Goal: Task Accomplishment & Management: Manage account settings

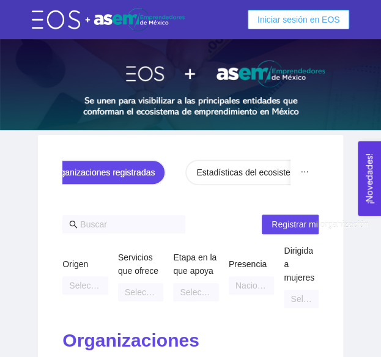
click at [282, 23] on span "Iniciar sesión en EOS" at bounding box center [299, 19] width 83 height 13
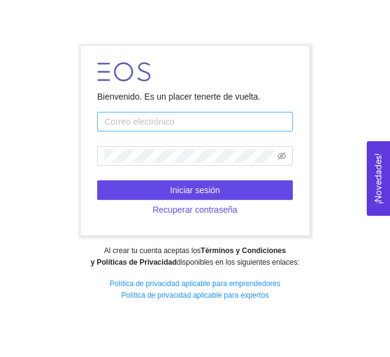
click at [218, 125] on input "text" at bounding box center [195, 122] width 196 height 20
type input "A01769328@tec.mx"
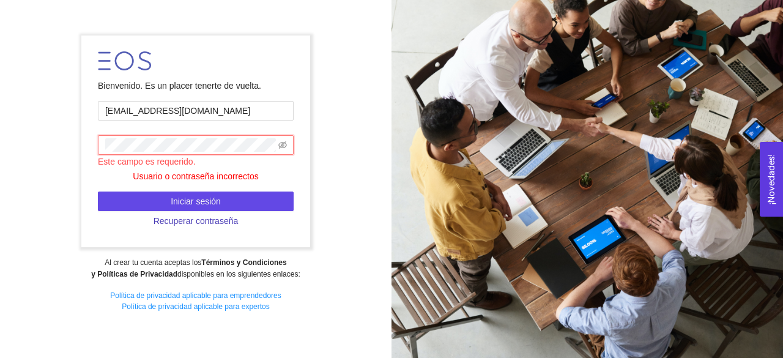
click at [204, 224] on span "Recuperar contraseña" at bounding box center [196, 220] width 85 height 13
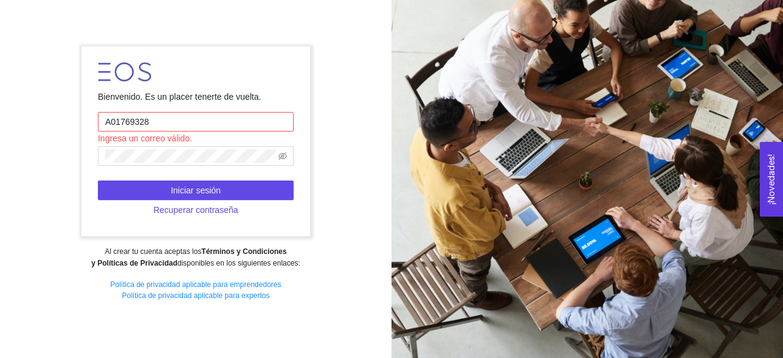
type input "A01769328@tec.mx"
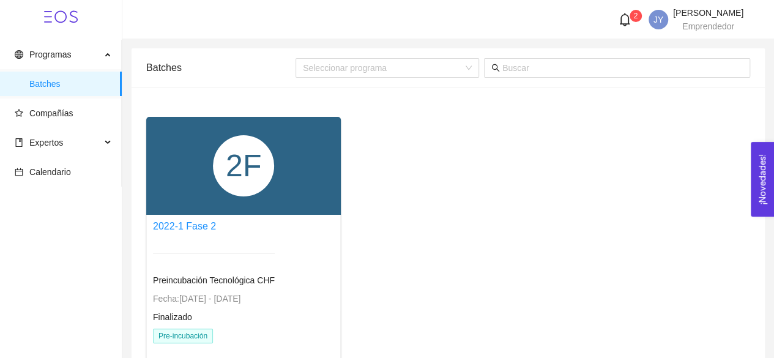
click at [218, 155] on div "2F" at bounding box center [243, 165] width 61 height 61
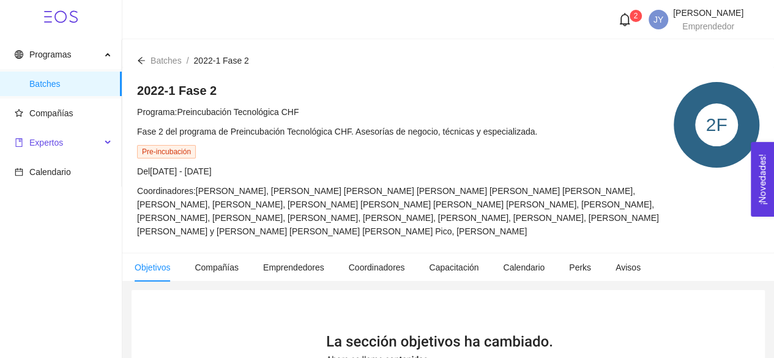
click at [64, 145] on span "Expertos" at bounding box center [58, 142] width 86 height 24
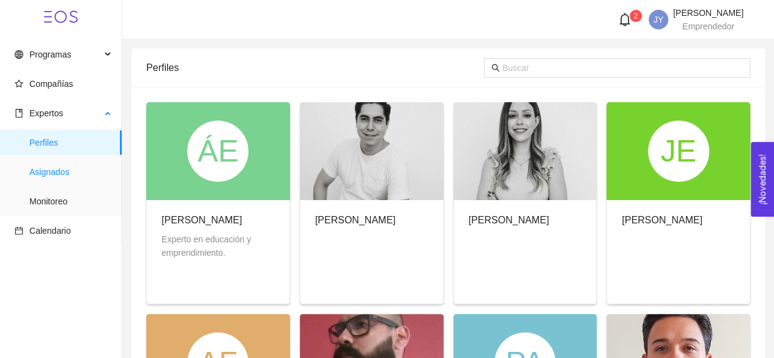
click at [70, 174] on span "Asignados" at bounding box center [70, 172] width 83 height 24
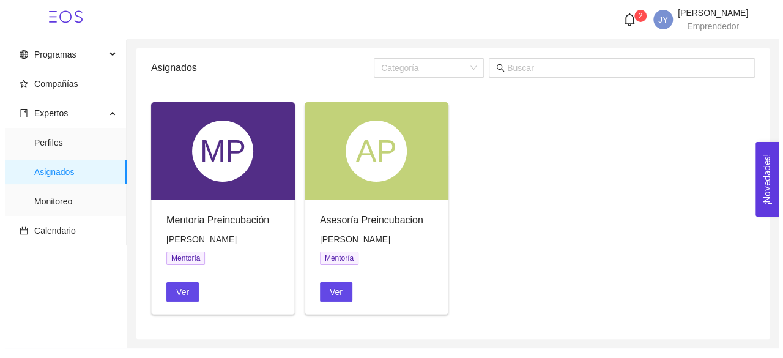
scroll to position [2, 0]
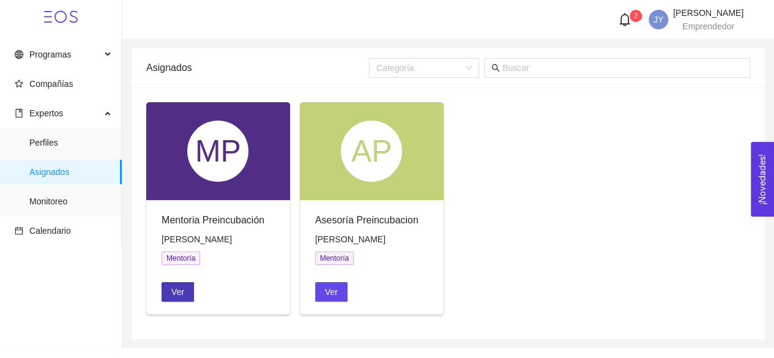
click at [181, 298] on span "Ver" at bounding box center [177, 291] width 13 height 13
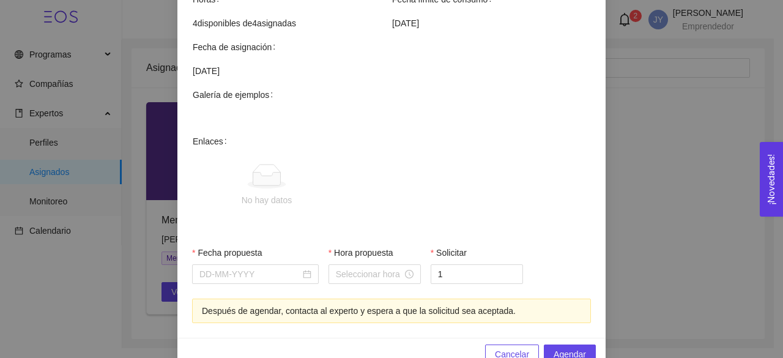
scroll to position [467, 0]
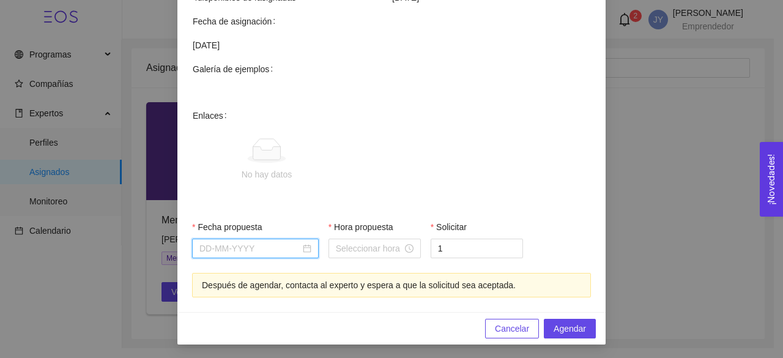
click at [272, 253] on input "Fecha propuesta" at bounding box center [249, 248] width 101 height 13
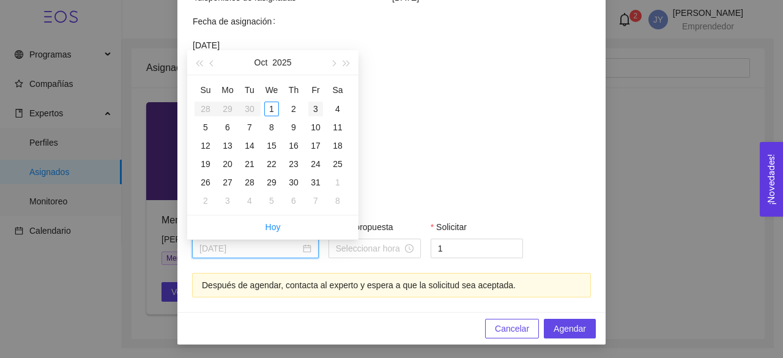
type input "October 3, 2025"
click at [318, 102] on div "3" at bounding box center [315, 109] width 15 height 15
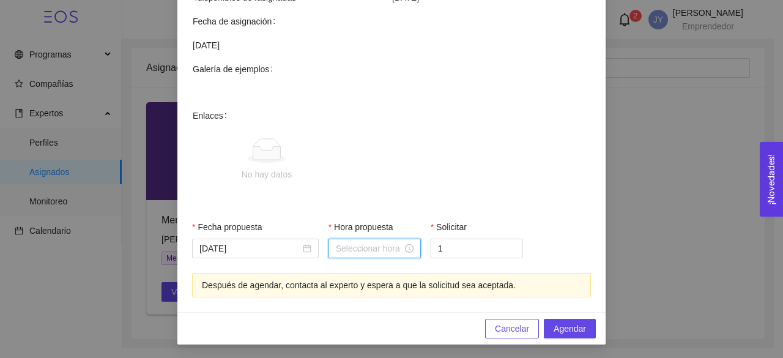
click at [379, 250] on input "Hora propuesta" at bounding box center [369, 248] width 67 height 13
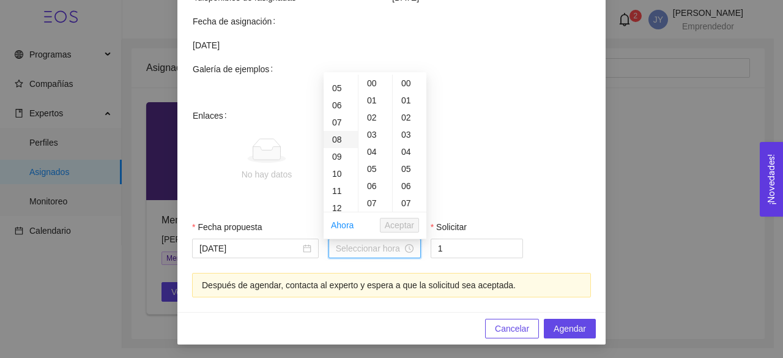
click at [337, 136] on div "08" at bounding box center [341, 139] width 34 height 17
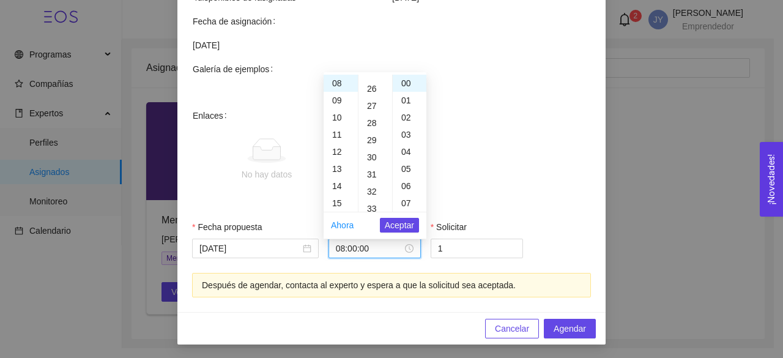
scroll to position [440, 0]
click at [370, 157] on div "30" at bounding box center [375, 156] width 34 height 17
type input "08:30:00"
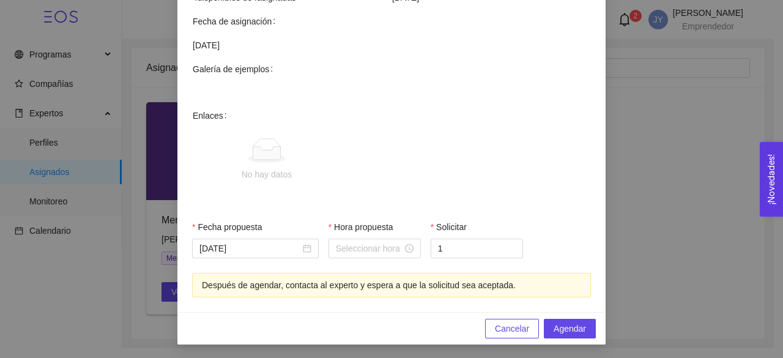
click at [380, 178] on span "No hay datos" at bounding box center [411, 160] width 358 height 102
click at [380, 244] on input "Hora propuesta" at bounding box center [369, 248] width 67 height 13
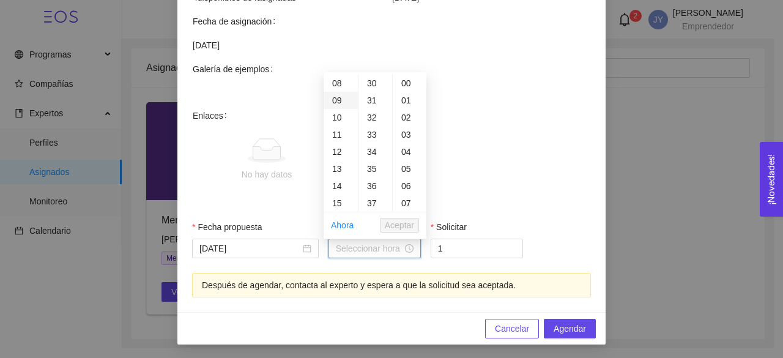
drag, startPoint x: 371, startPoint y: 155, endPoint x: 332, endPoint y: 100, distance: 67.7
click at [332, 100] on div "00 01 02 03 04 05 06 07 08 09 10 11 12 13 14 15 16 17 18 19 20 21 22 23 00 01 0…" at bounding box center [375, 143] width 103 height 137
click at [334, 169] on div "20" at bounding box center [341, 168] width 34 height 17
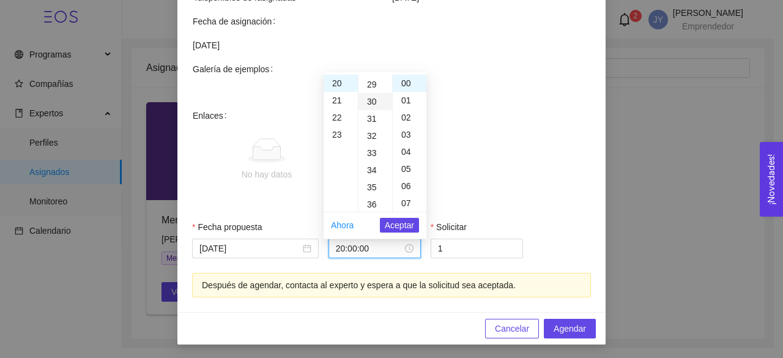
click at [374, 102] on div "30" at bounding box center [375, 101] width 34 height 17
type input "20:30:00"
click at [380, 223] on span "Aceptar" at bounding box center [399, 224] width 29 height 13
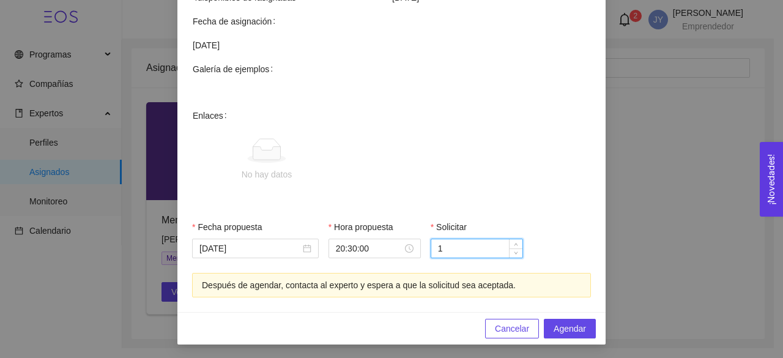
click at [380, 244] on input "1" at bounding box center [476, 248] width 91 height 18
click at [380, 243] on icon "up" at bounding box center [516, 245] width 4 height 4
type input "1"
click at [380, 253] on icon "down" at bounding box center [516, 252] width 4 height 4
click at [380, 326] on span "Agendar" at bounding box center [570, 328] width 32 height 13
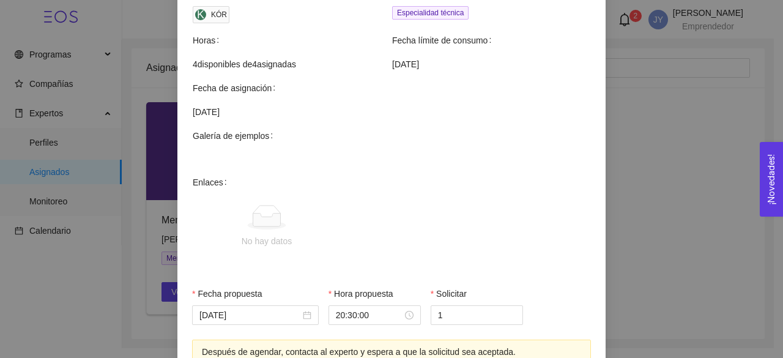
scroll to position [467, 0]
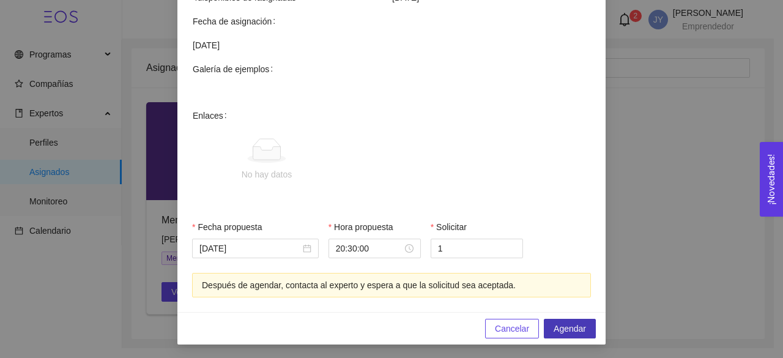
click at [380, 327] on span "Agendar" at bounding box center [570, 328] width 32 height 13
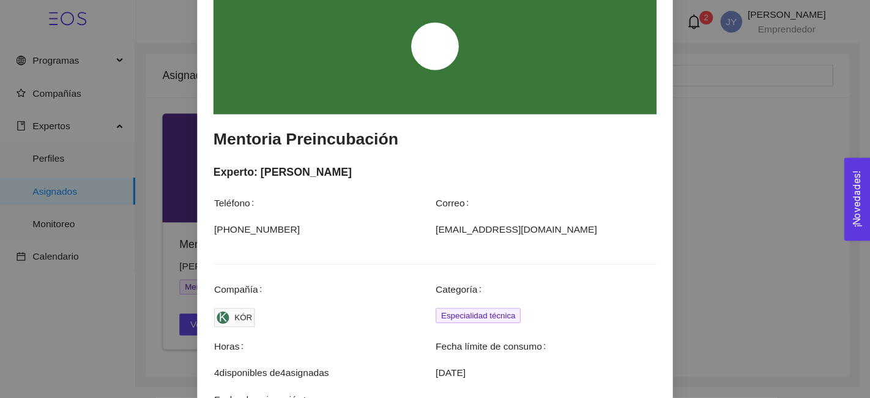
scroll to position [0, 0]
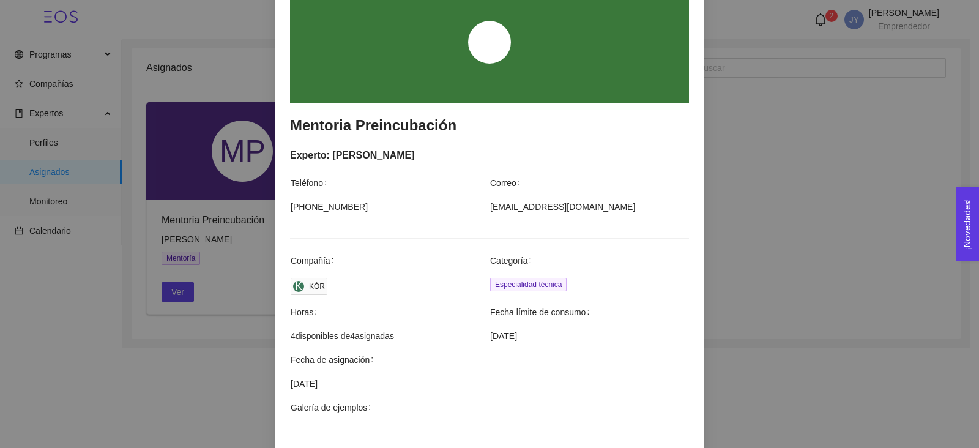
drag, startPoint x: 640, startPoint y: 2, endPoint x: 618, endPoint y: 206, distance: 204.8
click at [380, 206] on span "roger96_ld@hotmail.com" at bounding box center [589, 206] width 198 height 13
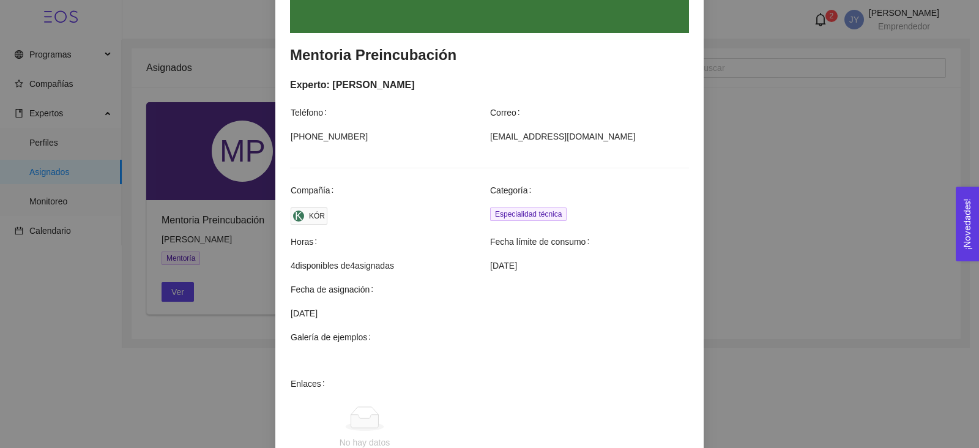
scroll to position [188, 0]
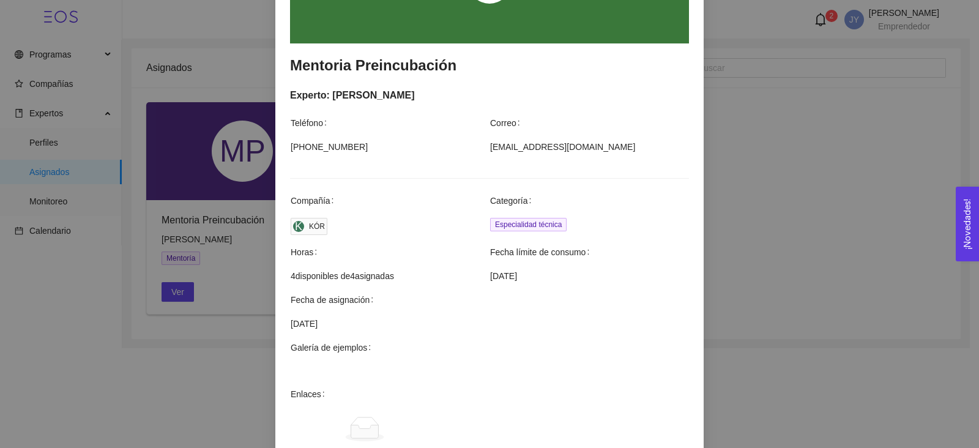
click at [380, 304] on div "Fecha de asignación" at bounding box center [490, 299] width 398 height 13
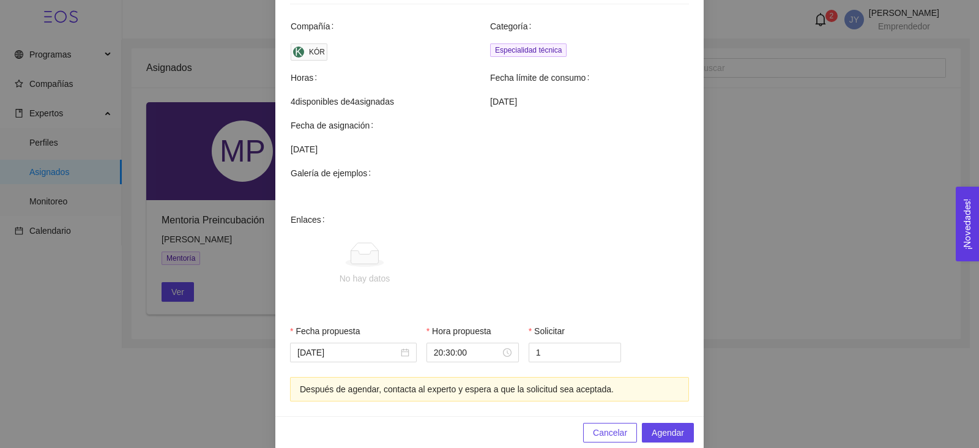
scroll to position [378, 0]
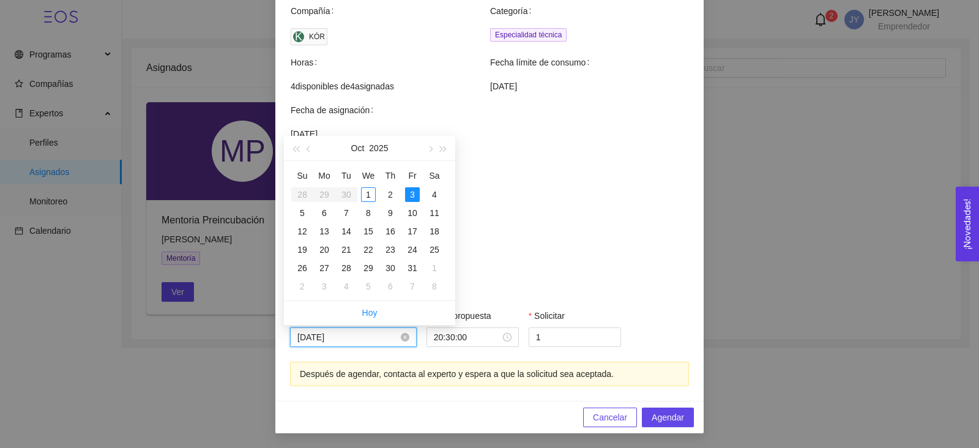
click at [380, 333] on input "October 3, 2025" at bounding box center [347, 336] width 101 height 13
click at [308, 151] on span "button" at bounding box center [309, 149] width 6 height 6
click at [380, 247] on table "Su Mo Tu We Th Fr Sa 31 1 2 3 4 5 6 7 8 9 10 11 12 13 14 15 16 17 18 19 20 21 2…" at bounding box center [368, 231] width 154 height 130
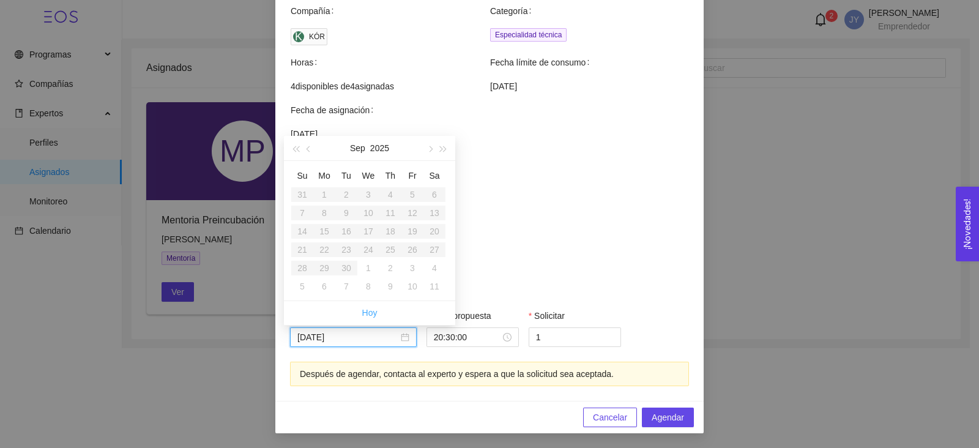
click at [368, 313] on link "Hoy" at bounding box center [369, 313] width 15 height 10
type input "October 1, 2025"
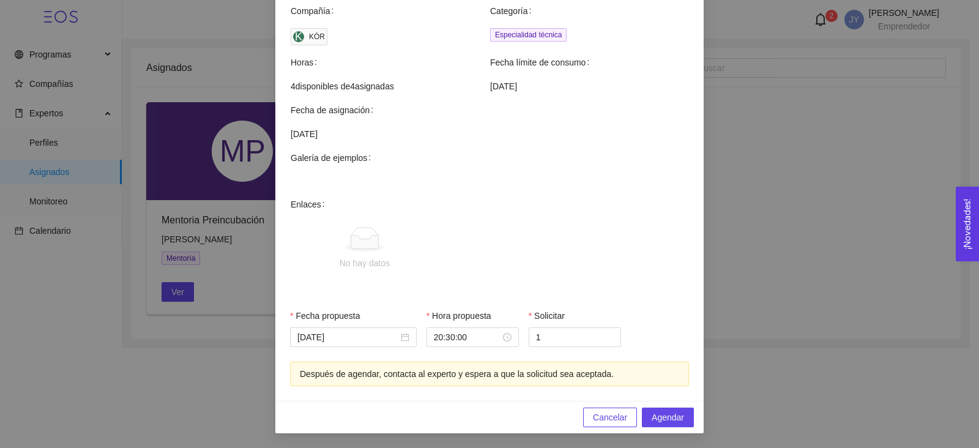
click at [380, 221] on div "Agendar mentoría Mentoria Preincubación Experto: Rogelio Adrian Letechipía Durá…" at bounding box center [489, 224] width 979 height 448
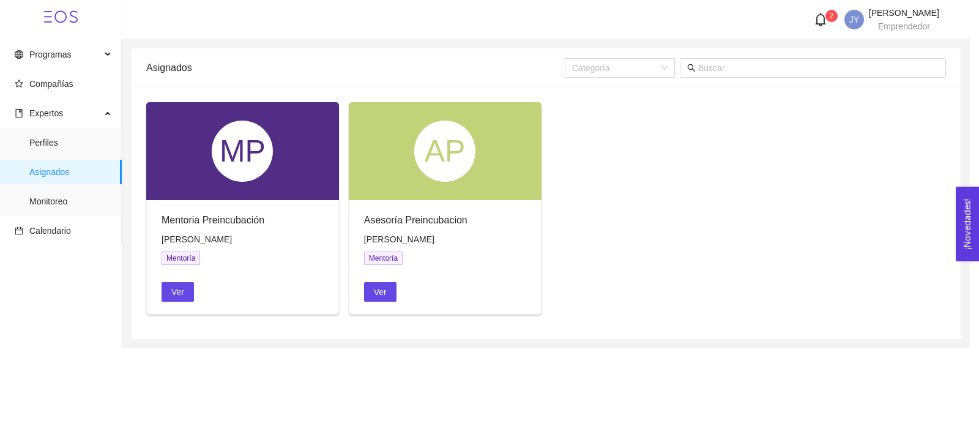
scroll to position [317, 0]
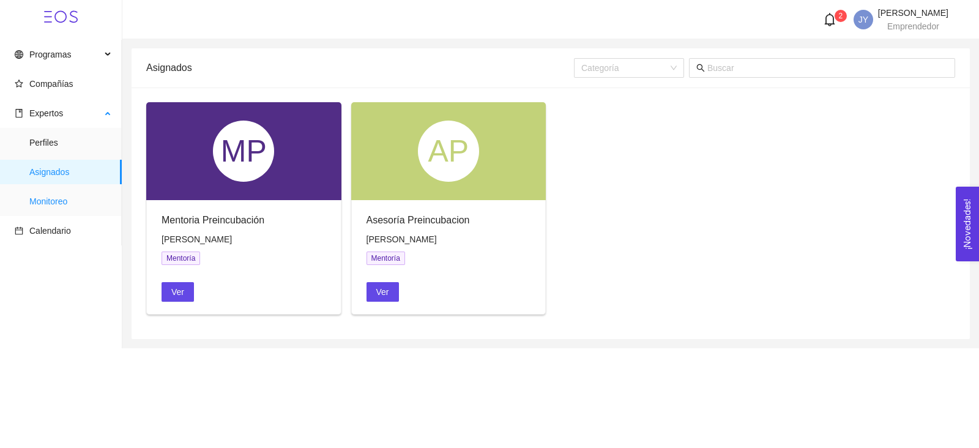
click at [67, 207] on span "Monitoreo" at bounding box center [70, 201] width 83 height 24
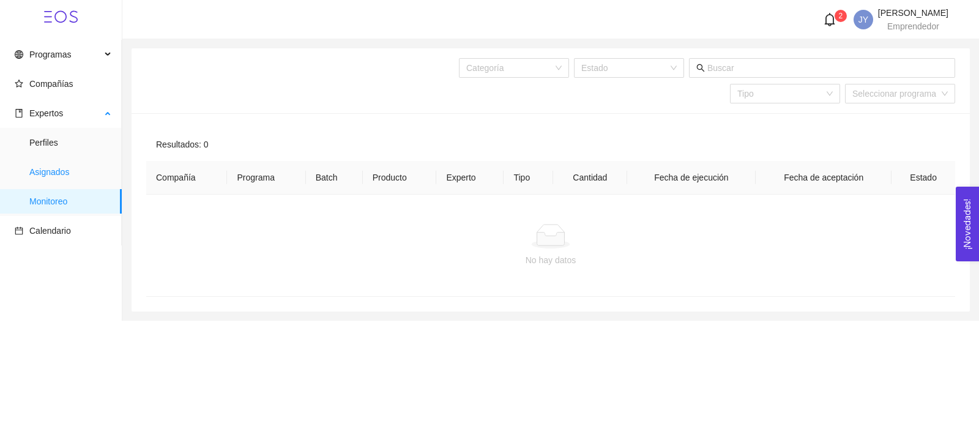
click at [70, 175] on span "Asignados" at bounding box center [70, 172] width 83 height 24
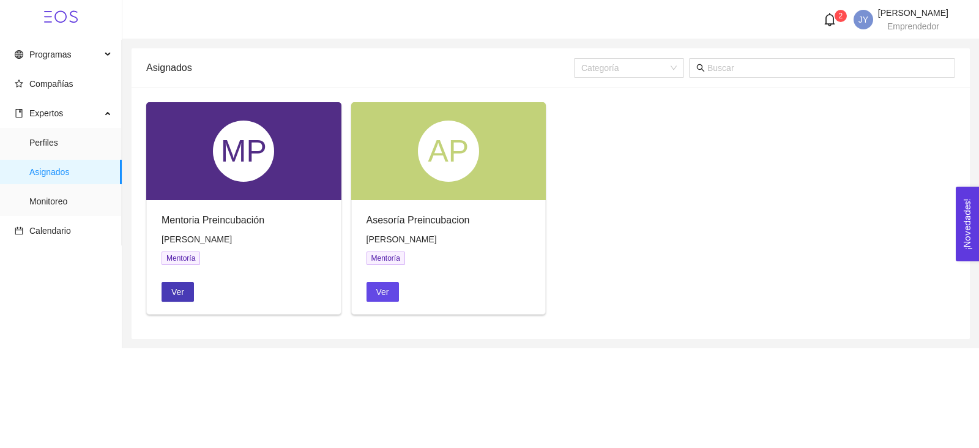
click at [174, 297] on span "Ver" at bounding box center [177, 291] width 13 height 13
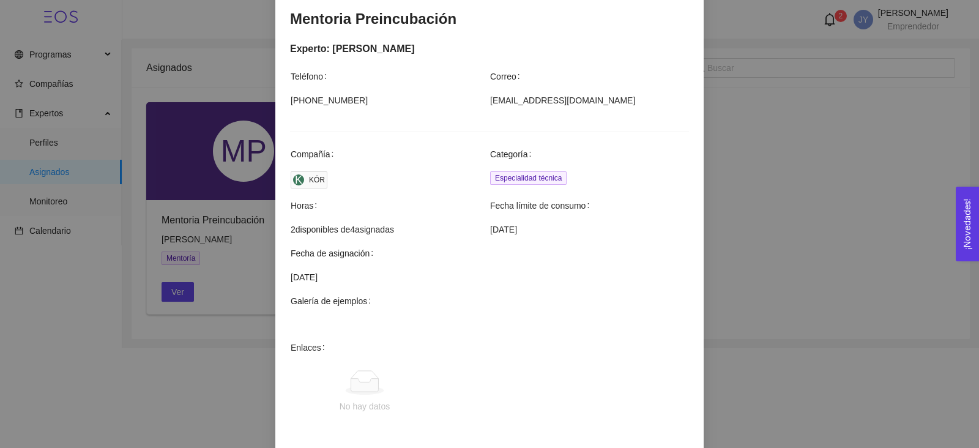
scroll to position [378, 0]
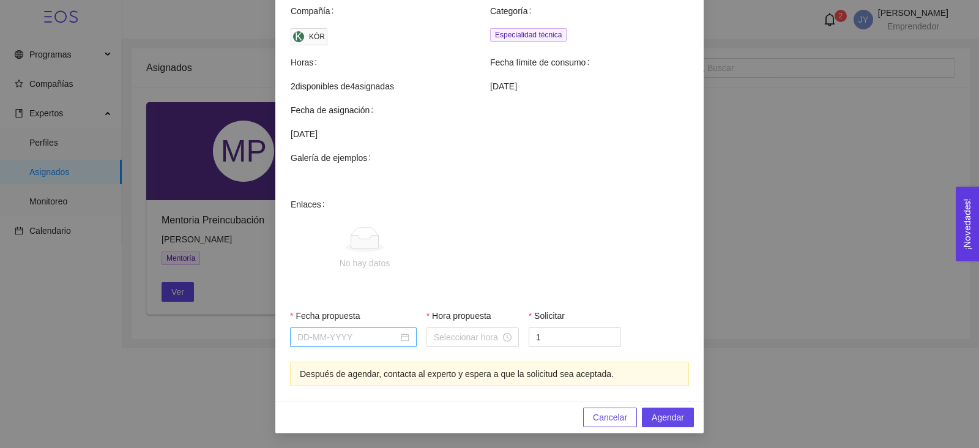
click at [380, 344] on div at bounding box center [353, 337] width 127 height 20
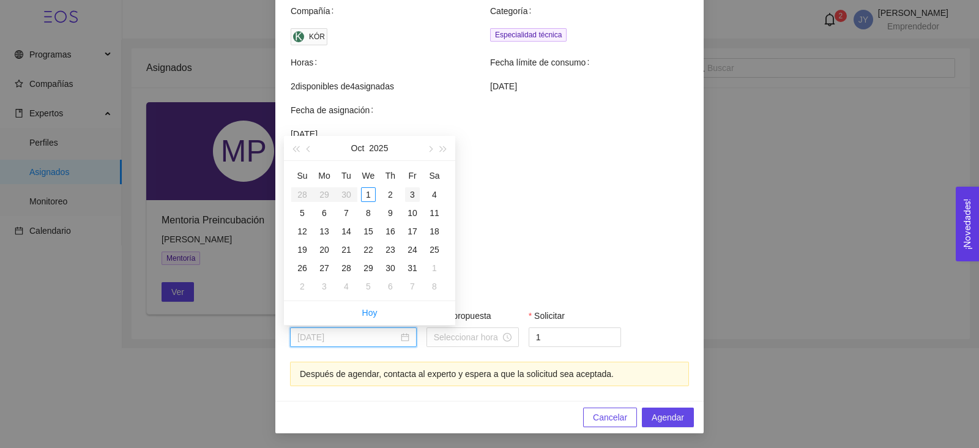
type input "October 3, 2025"
click at [380, 195] on div "3" at bounding box center [412, 194] width 15 height 15
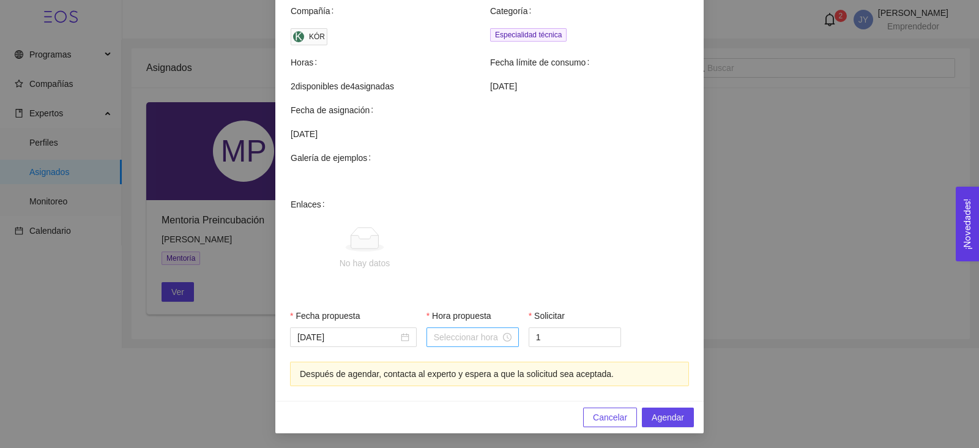
click at [380, 329] on div at bounding box center [472, 337] width 92 height 20
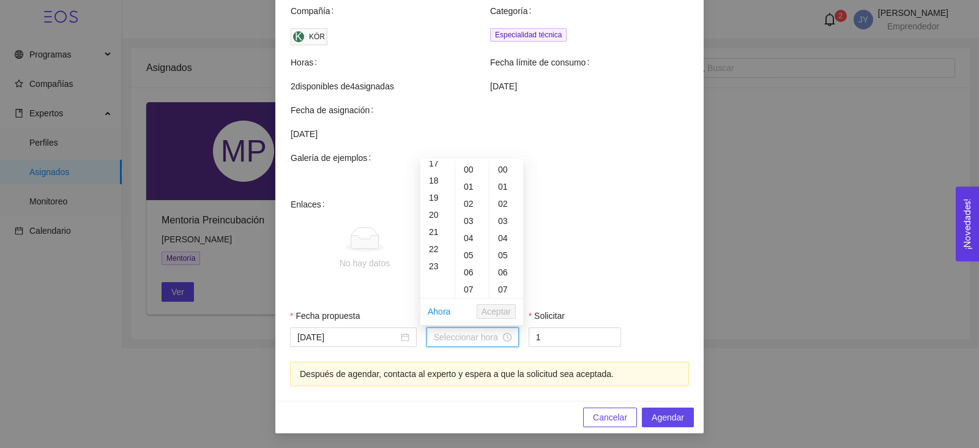
scroll to position [298, 0]
click at [380, 218] on div "20" at bounding box center [437, 213] width 34 height 17
click at [380, 217] on div "30" at bounding box center [472, 218] width 34 height 17
type input "20:30:00"
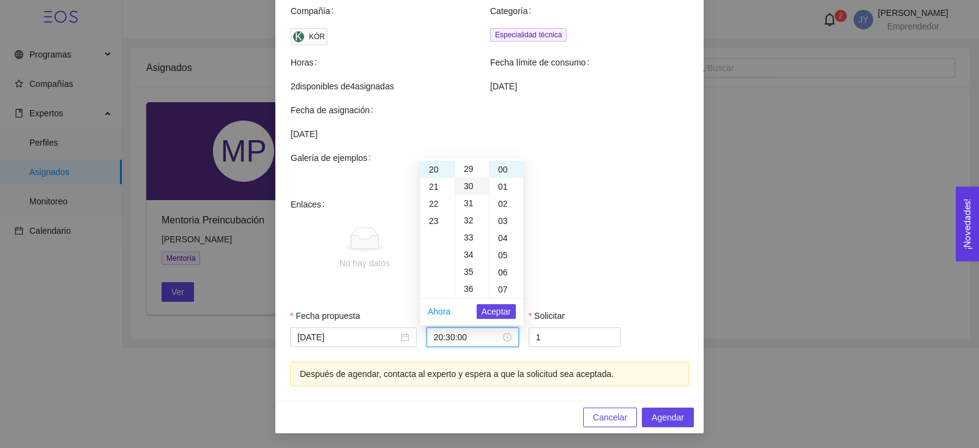
scroll to position [513, 0]
click at [380, 308] on span "Aceptar" at bounding box center [495, 311] width 29 height 13
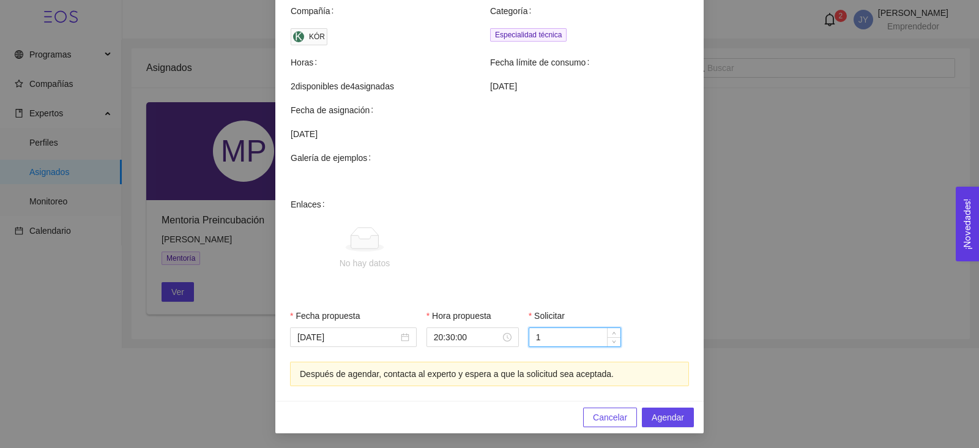
click at [380, 338] on input "1" at bounding box center [574, 337] width 91 height 18
click at [380, 357] on span "Agendar" at bounding box center [667, 416] width 32 height 13
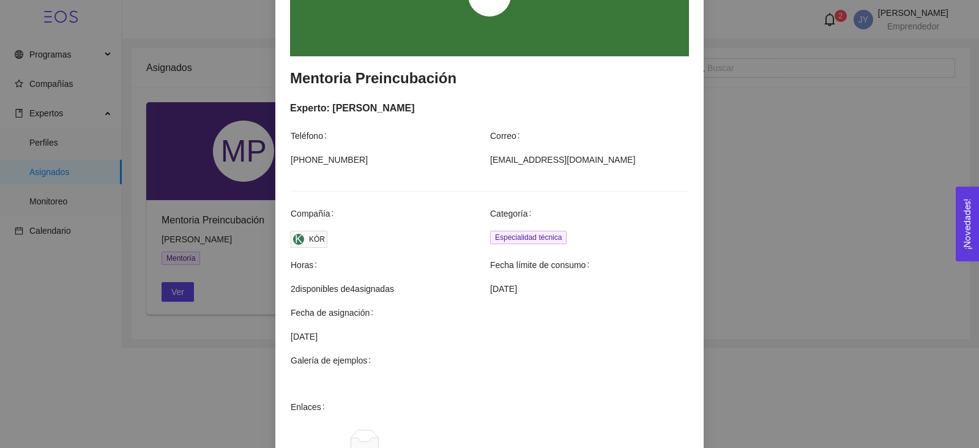
scroll to position [378, 0]
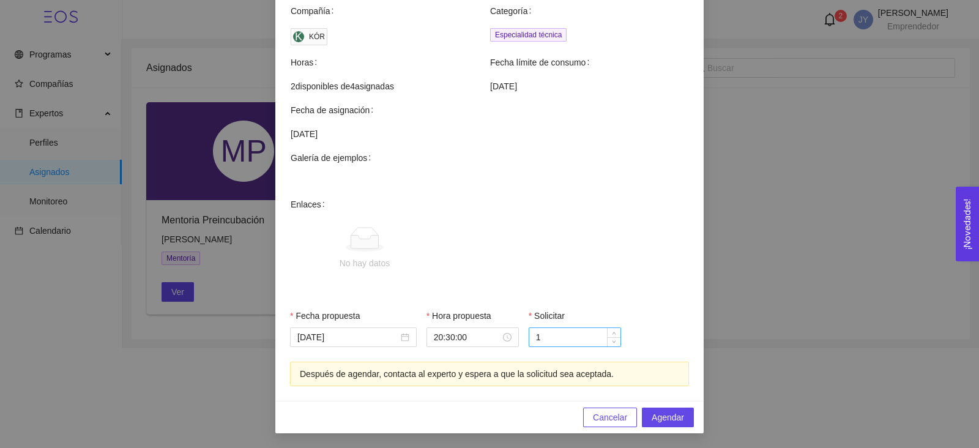
click at [380, 332] on input "1" at bounding box center [574, 337] width 91 height 18
type input "2"
click at [380, 333] on icon "up" at bounding box center [614, 334] width 4 height 4
click at [380, 253] on div "Agendar mentoría Mentoria Preincubación Experto: Rogelio Adrian Letechipía Durá…" at bounding box center [489, 224] width 979 height 448
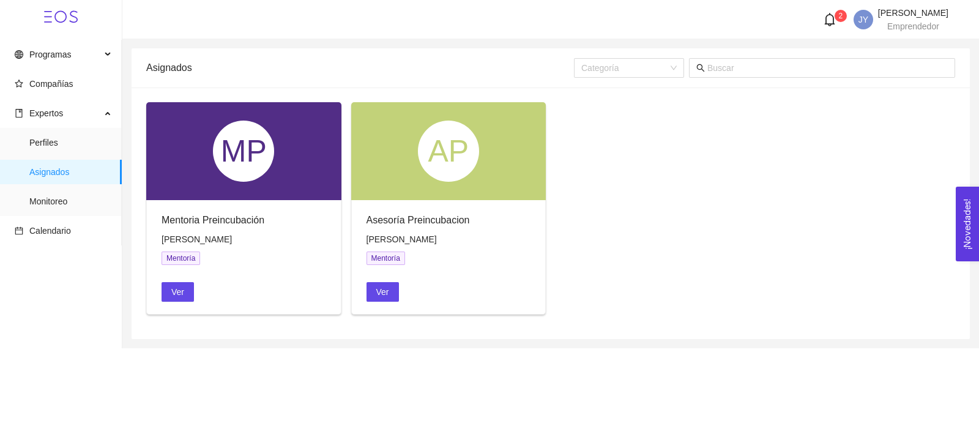
scroll to position [317, 0]
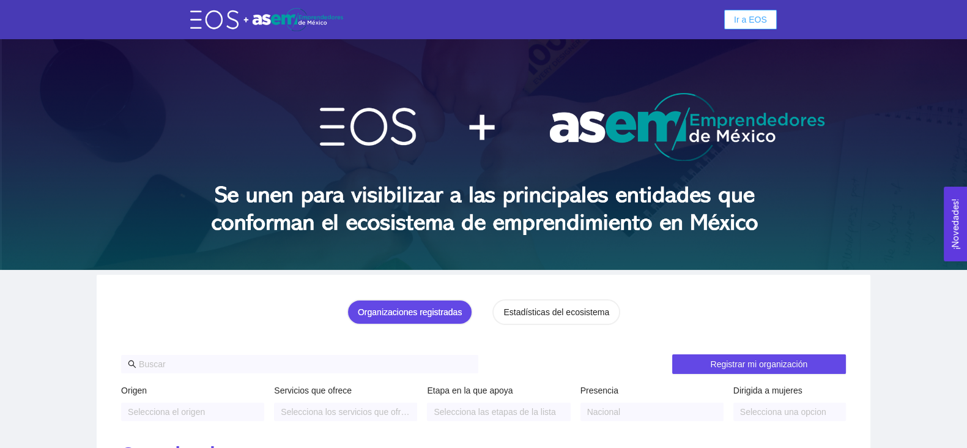
click at [740, 17] on span "Ir a EOS" at bounding box center [750, 19] width 33 height 13
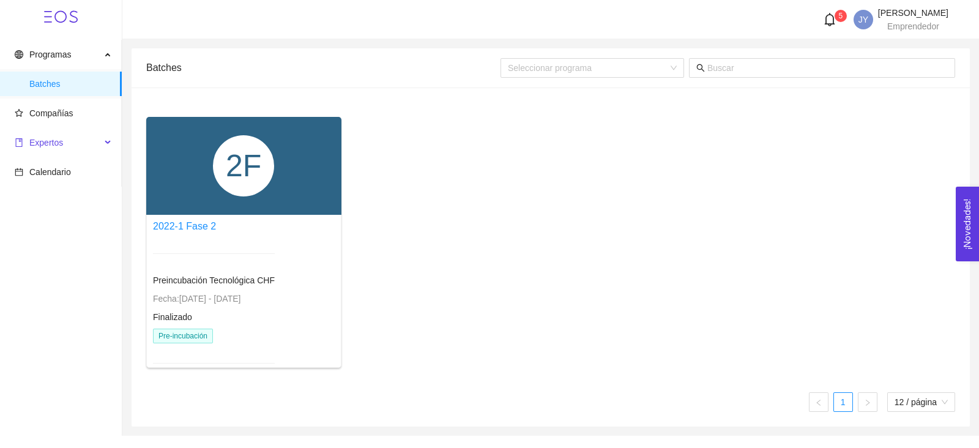
click at [84, 146] on span "Expertos" at bounding box center [58, 142] width 86 height 24
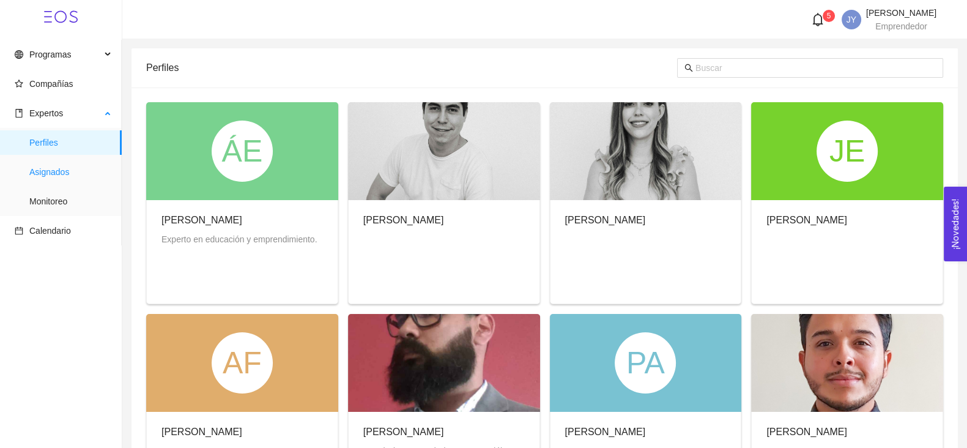
click at [71, 177] on span "Asignados" at bounding box center [70, 172] width 83 height 24
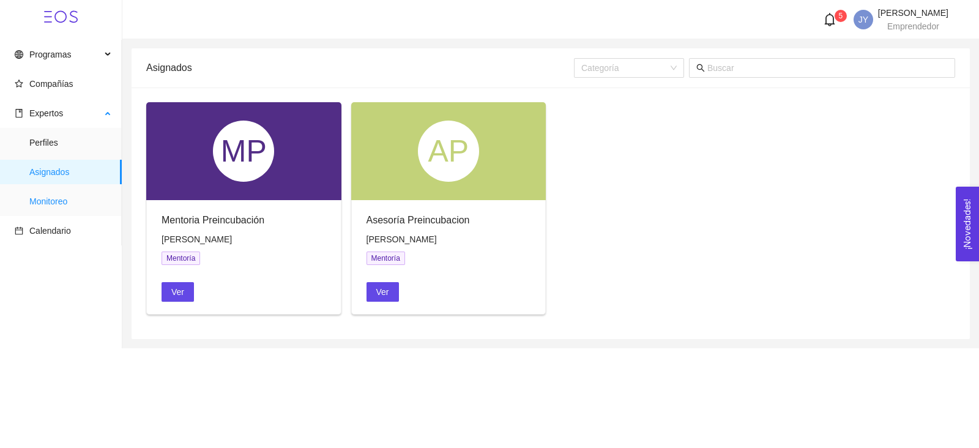
click at [58, 203] on span "Monitoreo" at bounding box center [70, 201] width 83 height 24
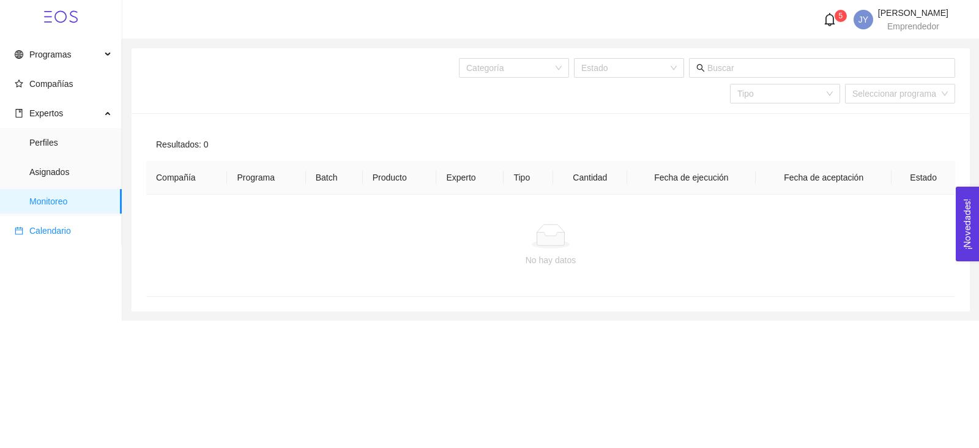
click at [59, 231] on span "Calendario" at bounding box center [50, 231] width 42 height 10
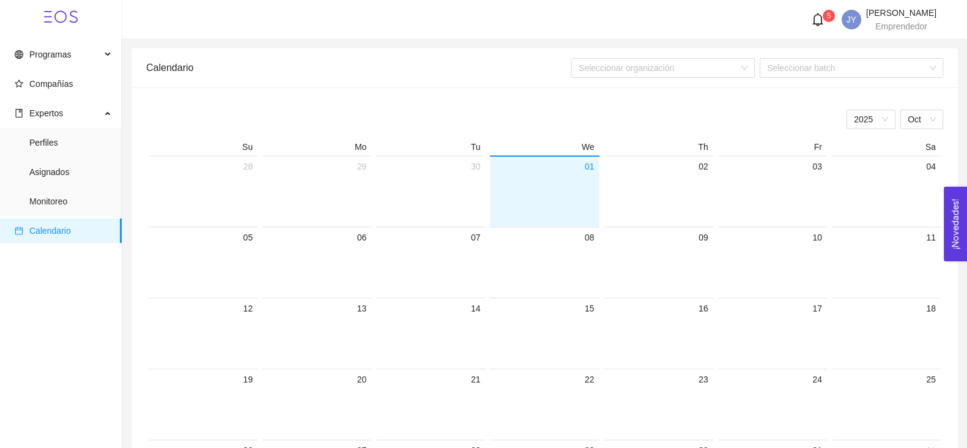
click at [811, 25] on icon "bell" at bounding box center [817, 19] width 13 height 13
click at [64, 148] on span "Perfiles" at bounding box center [70, 142] width 83 height 24
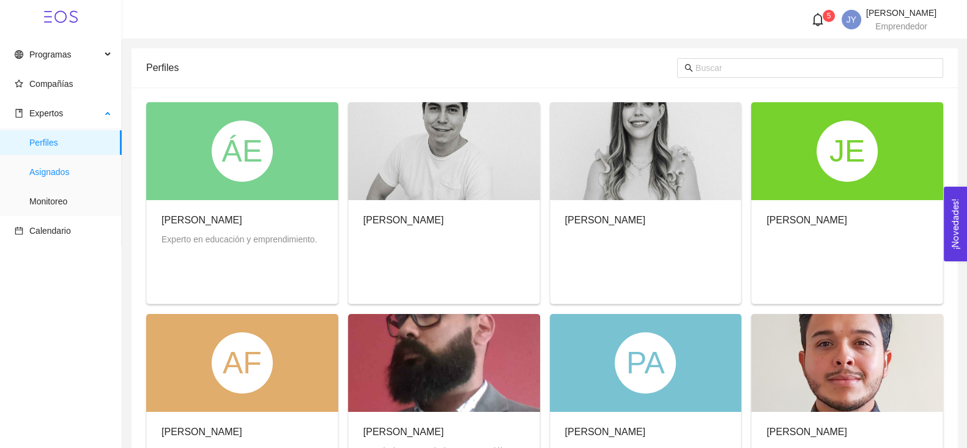
click at [86, 172] on span "Asignados" at bounding box center [70, 172] width 83 height 24
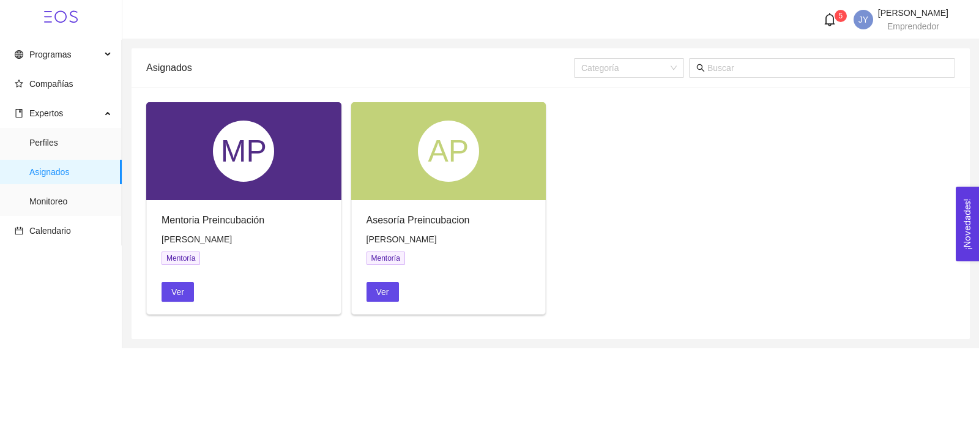
click at [422, 177] on div "AP" at bounding box center [448, 150] width 61 height 61
click at [182, 295] on span "Ver" at bounding box center [177, 291] width 13 height 13
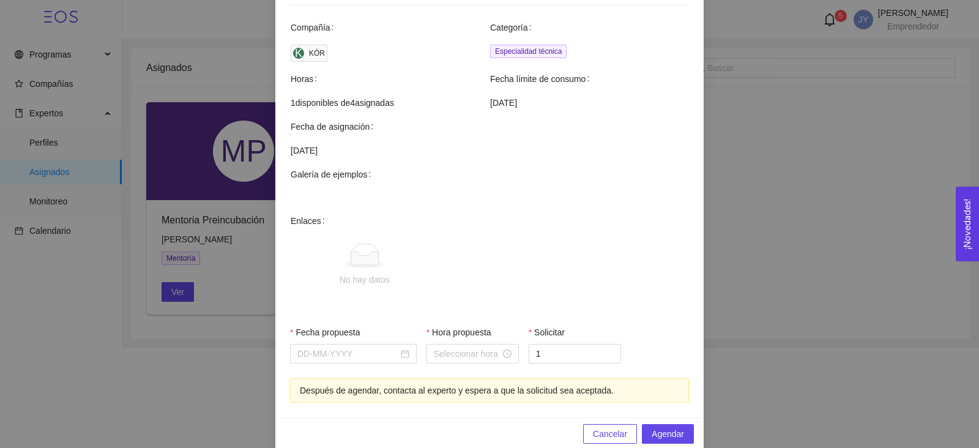
scroll to position [378, 0]
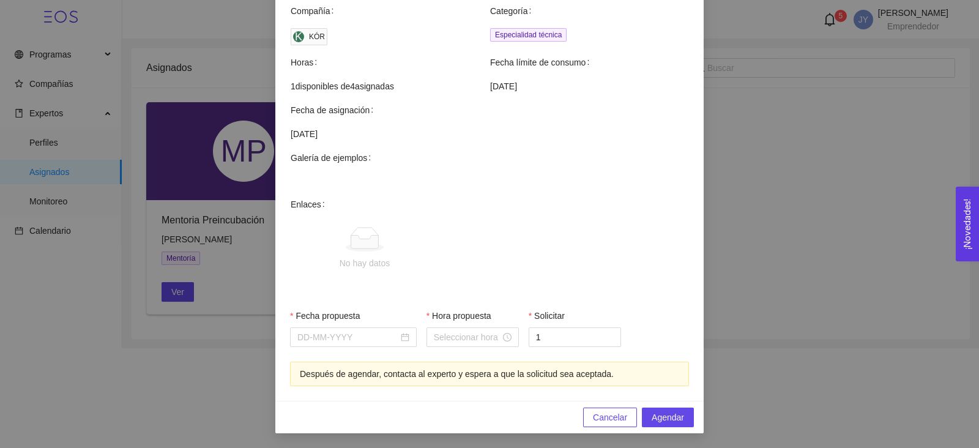
click at [523, 30] on span "Especialidad técnica" at bounding box center [528, 34] width 76 height 13
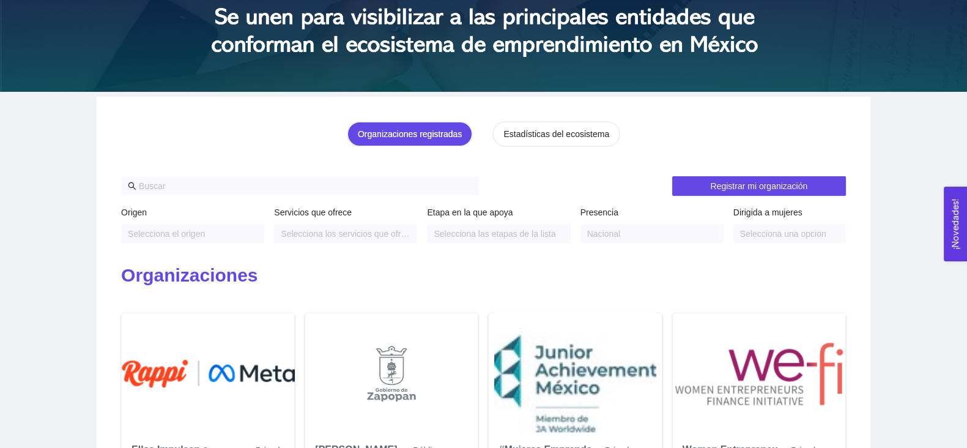
scroll to position [179, 0]
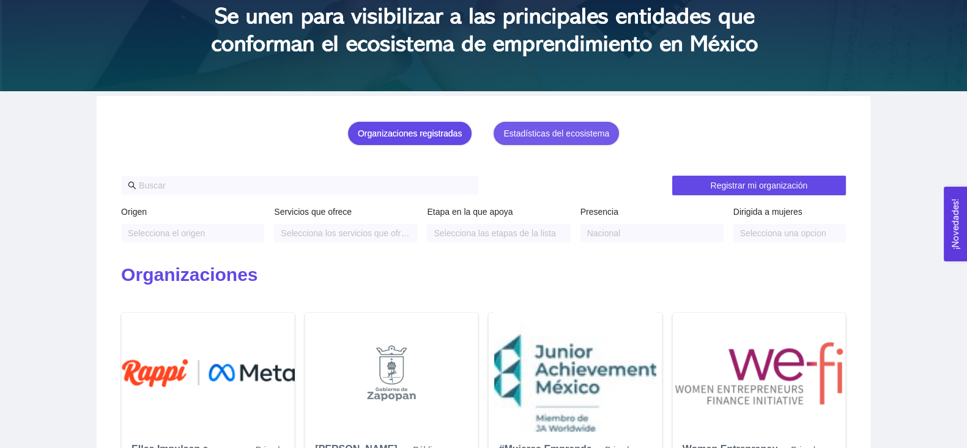
click at [560, 131] on div "Estadísticas del ecosistema" at bounding box center [556, 133] width 106 height 13
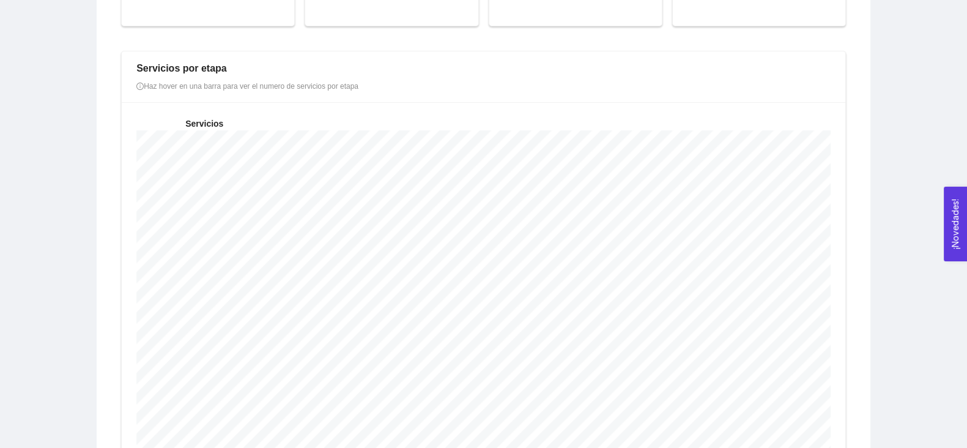
scroll to position [0, 0]
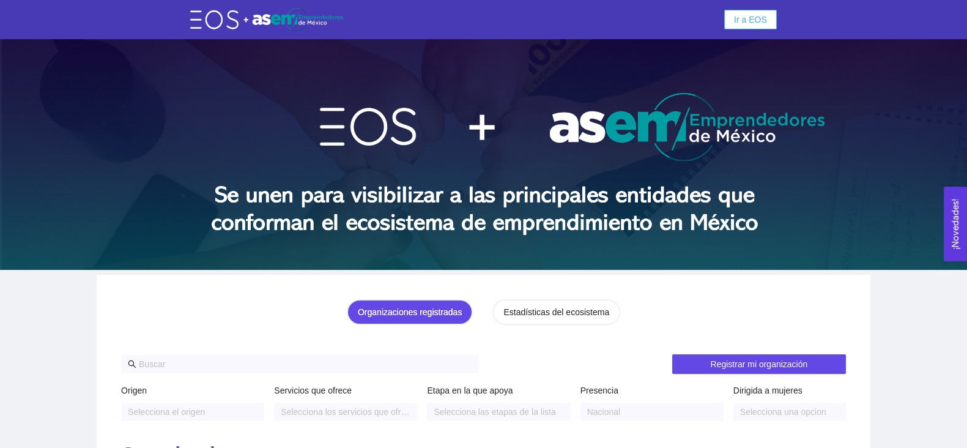
click at [749, 22] on span "Ir a EOS" at bounding box center [750, 19] width 33 height 13
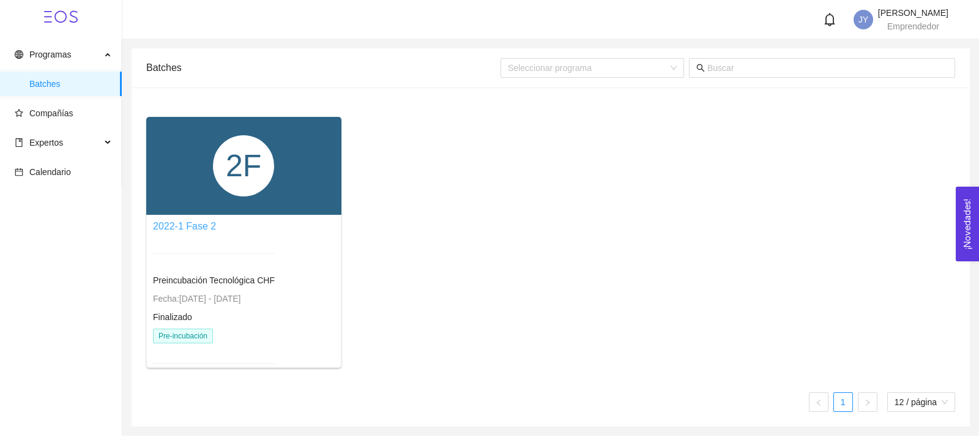
click at [195, 222] on link "2022-1 Fase 2" at bounding box center [184, 226] width 63 height 10
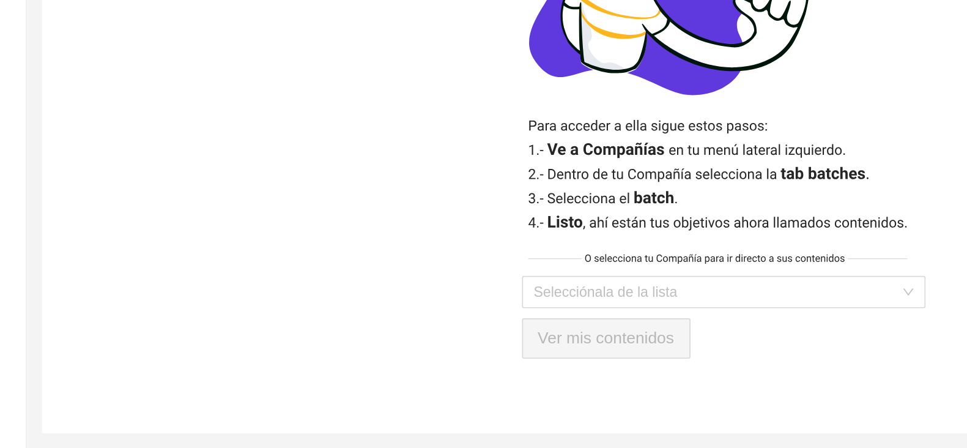
scroll to position [278, 0]
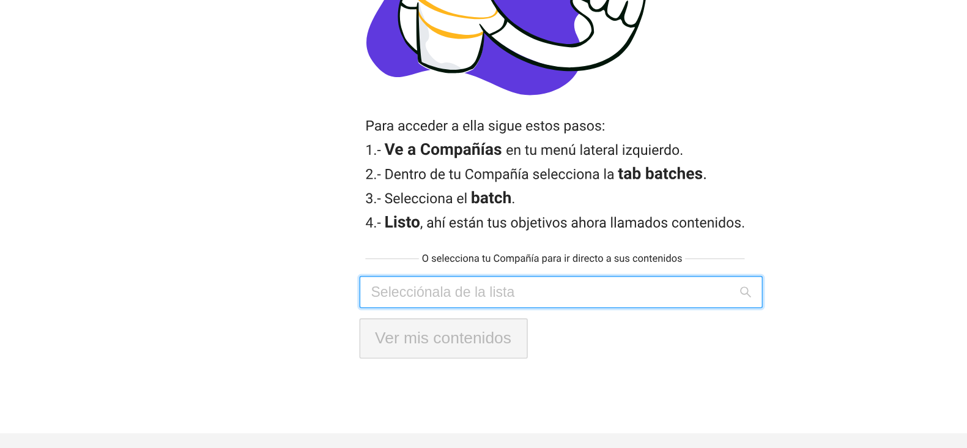
click at [504, 357] on input "search" at bounding box center [540, 353] width 221 height 18
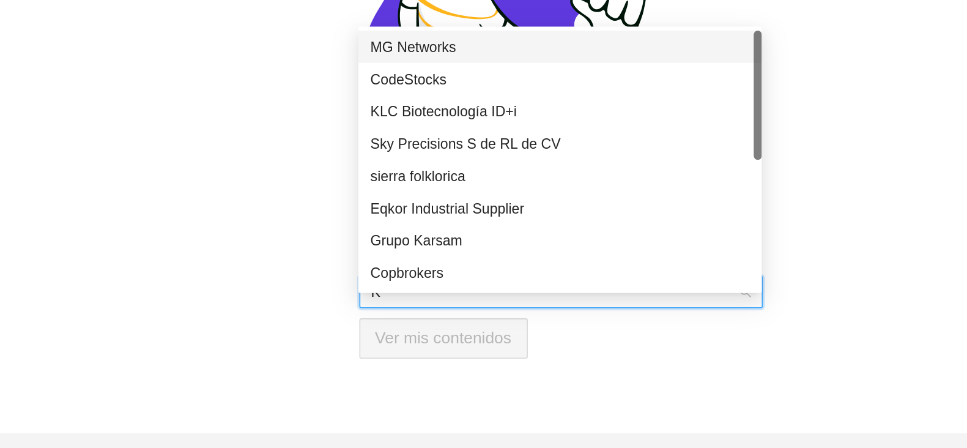
type input "Kó"
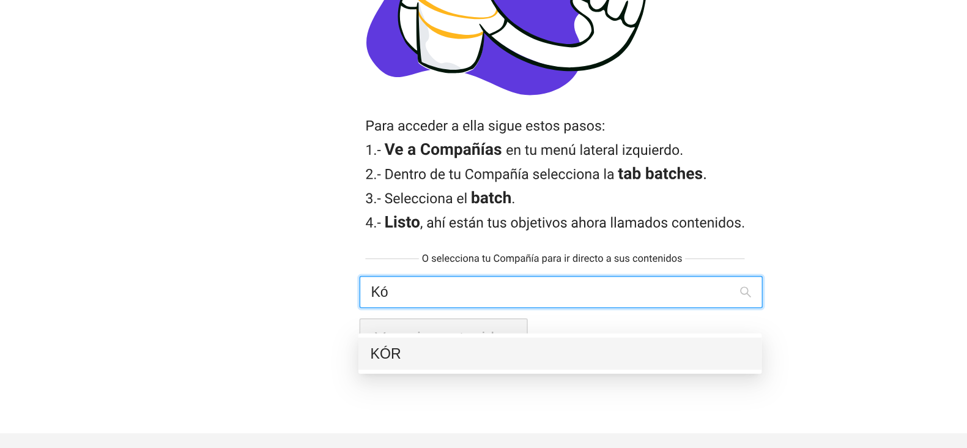
click at [471, 384] on div "KÓR" at bounding box center [544, 390] width 230 height 13
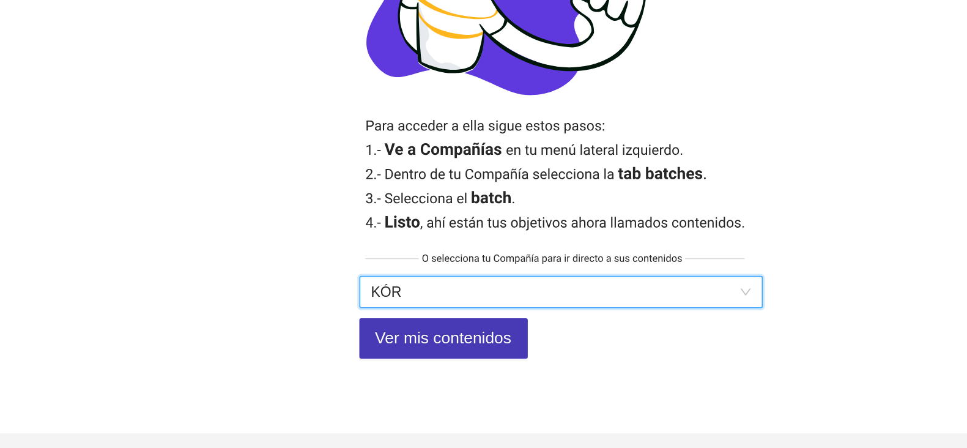
click at [510, 380] on span "Ver mis contenidos" at bounding box center [473, 380] width 83 height 15
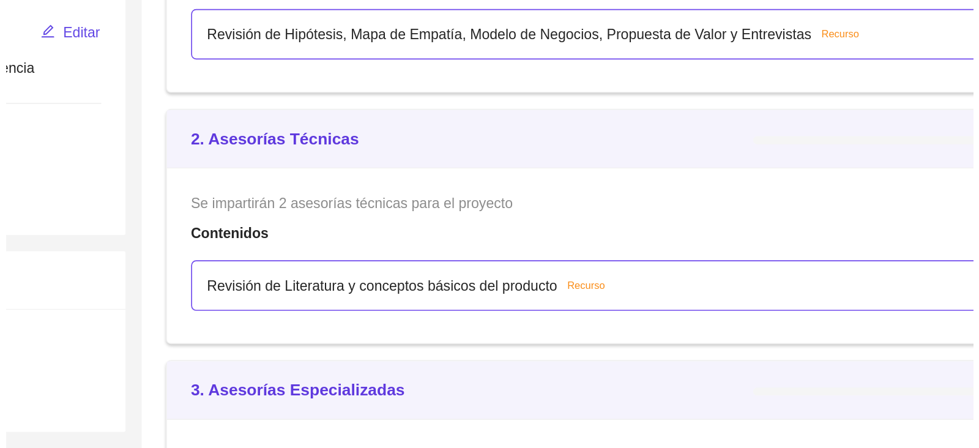
scroll to position [217, 0]
click at [623, 226] on div "Revisión de Literatura y conceptos básicos del producto Recurso" at bounding box center [649, 226] width 538 height 13
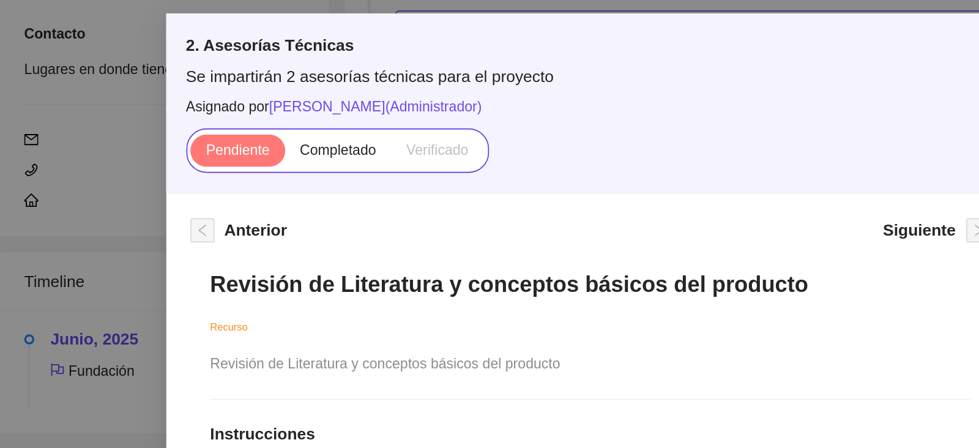
click at [155, 182] on div "2. Asesorías Técnicas Se impartirán 2 asesorías técnicas para el proyecto Asign…" at bounding box center [489, 224] width 979 height 448
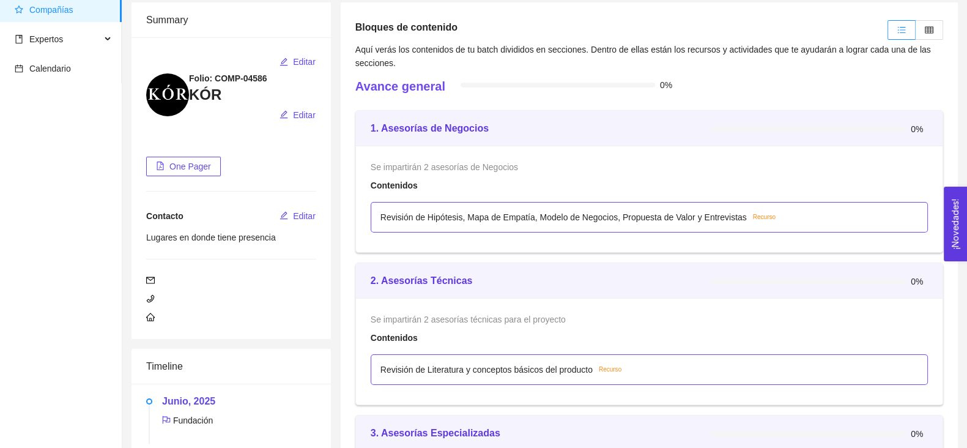
scroll to position [0, 0]
